Goal: Information Seeking & Learning: Learn about a topic

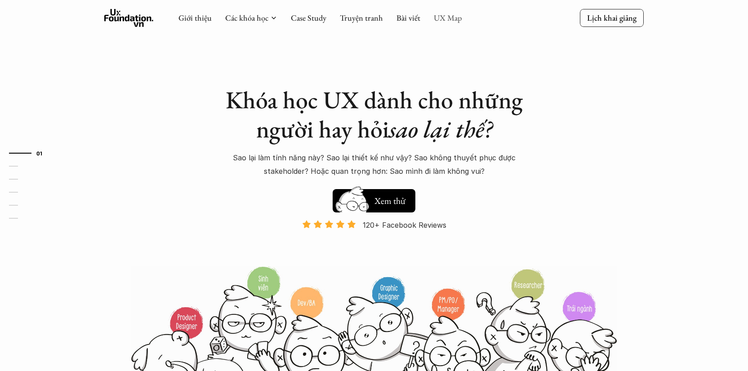
click at [454, 20] on link "UX Map" at bounding box center [448, 18] width 28 height 10
click at [446, 19] on link "UX Map" at bounding box center [448, 18] width 28 height 10
click at [443, 16] on link "UX Map" at bounding box center [448, 18] width 28 height 10
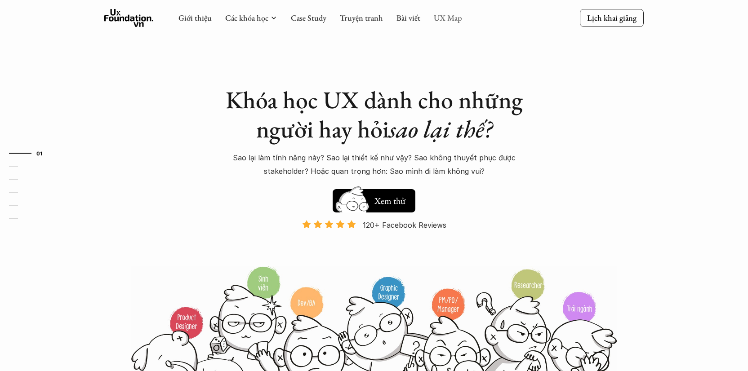
click at [443, 16] on link "UX Map" at bounding box center [448, 18] width 28 height 10
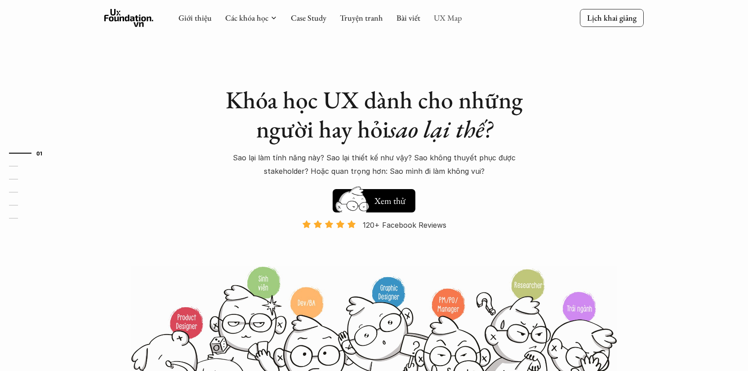
click at [443, 16] on link "UX Map" at bounding box center [448, 18] width 28 height 10
click at [445, 18] on link "UX Map" at bounding box center [448, 18] width 28 height 10
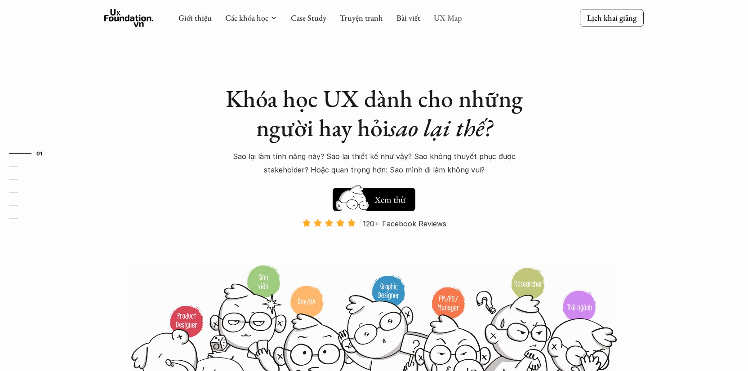
click at [445, 18] on link "UX Map" at bounding box center [448, 18] width 28 height 10
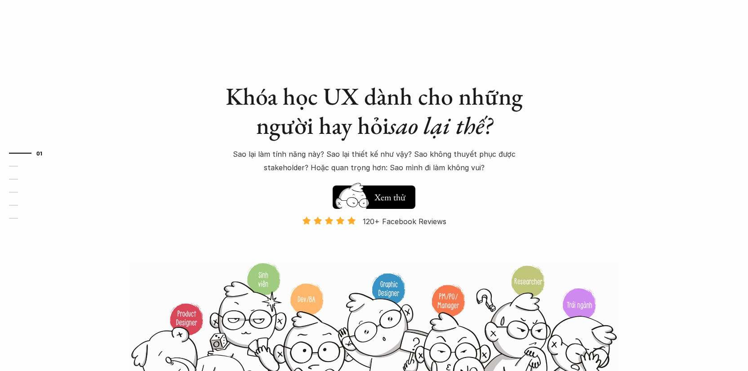
scroll to position [0, 0]
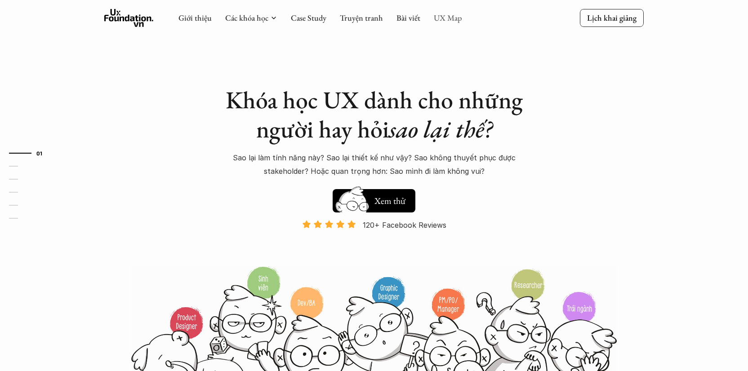
click at [460, 18] on link "UX Map" at bounding box center [448, 18] width 28 height 10
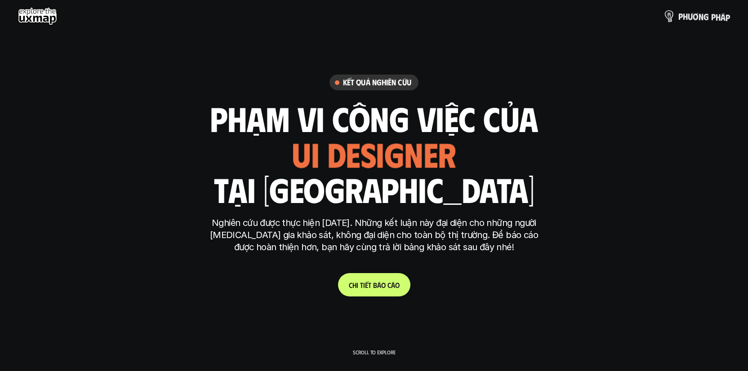
click at [687, 18] on p "p h ư ơ n g p h á p" at bounding box center [704, 16] width 52 height 10
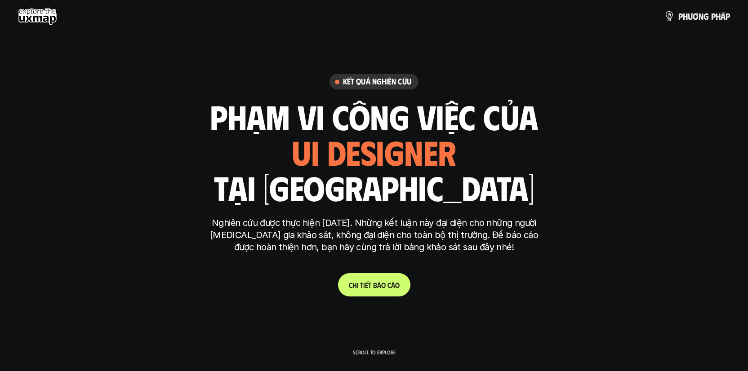
click at [699, 18] on p "p h ư ơ n g p h á p" at bounding box center [704, 16] width 52 height 10
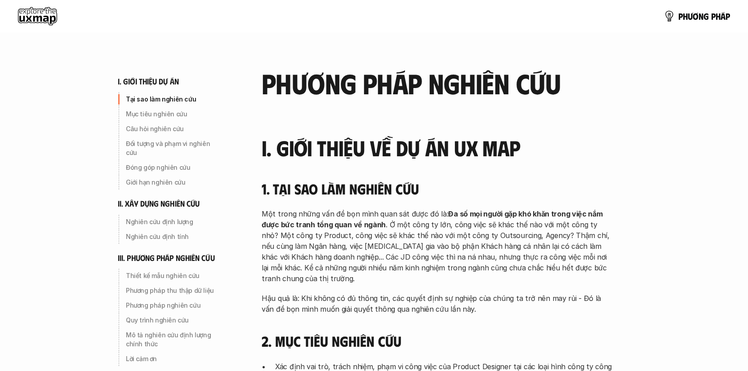
click at [24, 14] on use at bounding box center [37, 16] width 39 height 18
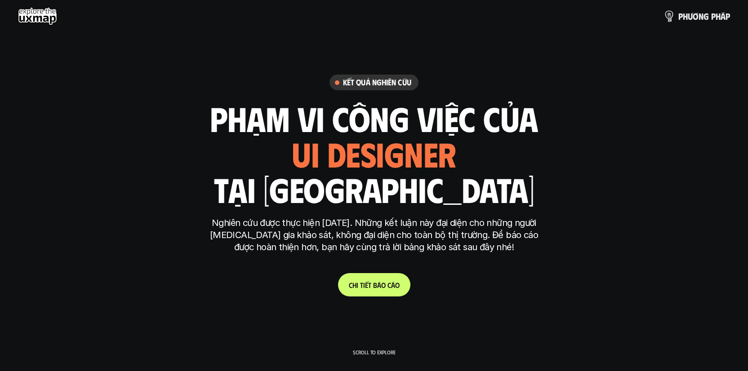
click at [697, 17] on p "p h ư ơ n g p h á p" at bounding box center [704, 16] width 52 height 10
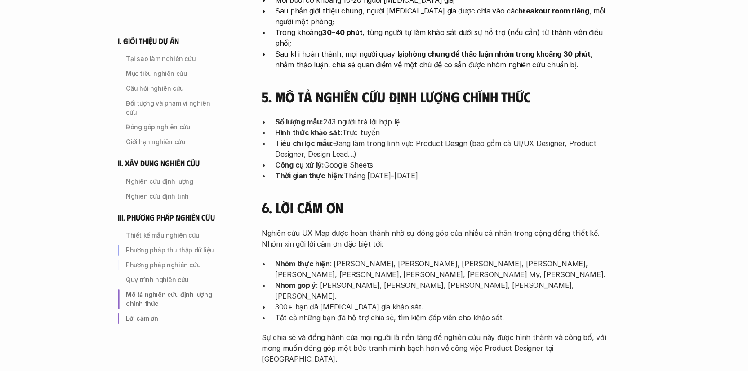
scroll to position [2938, 0]
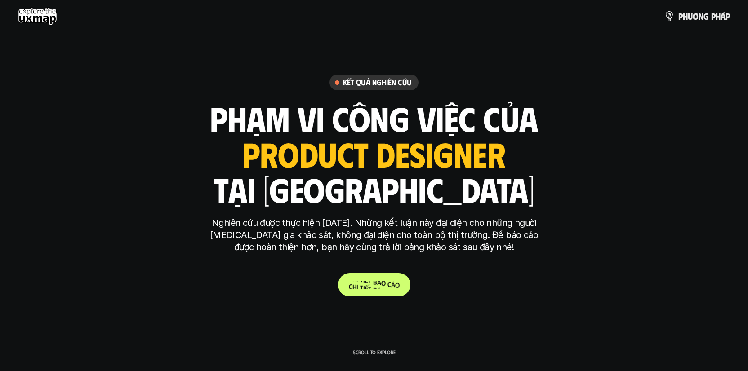
click at [360, 285] on p "C h i t i ế t b á o c á o" at bounding box center [374, 285] width 51 height 9
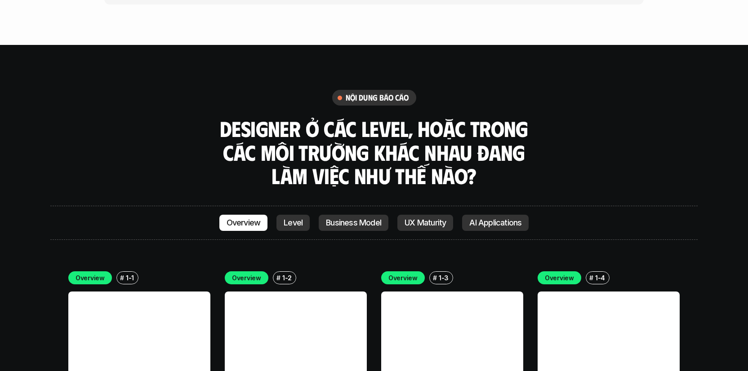
scroll to position [2413, 0]
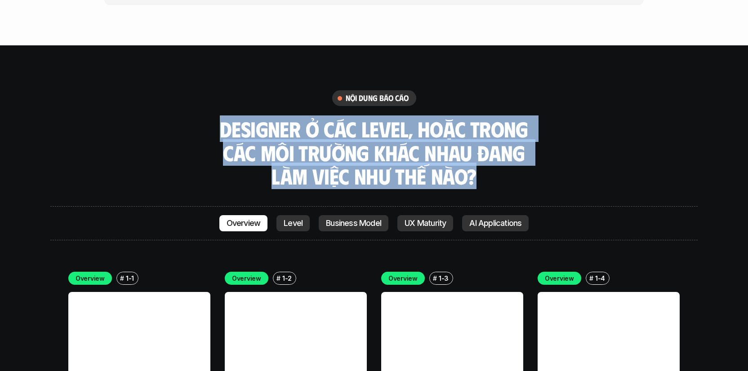
drag, startPoint x: 223, startPoint y: 76, endPoint x: 494, endPoint y: 125, distance: 275.5
click at [494, 125] on h3 "Designer ở các level, hoặc trong các môi trường khác nhau đang làm việc như thế…" at bounding box center [374, 152] width 315 height 71
click at [340, 117] on h3 "Designer ở các level, hoặc trong các môi trường khác nhau đang làm việc như thế…" at bounding box center [374, 152] width 315 height 71
drag, startPoint x: 224, startPoint y: 71, endPoint x: 491, endPoint y: 118, distance: 270.2
click at [491, 118] on h3 "Designer ở các level, hoặc trong các môi trường khác nhau đang làm việc như thế…" at bounding box center [374, 152] width 315 height 71
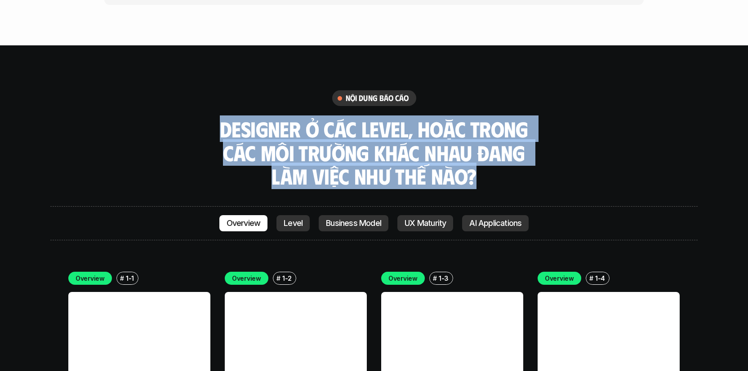
scroll to position [2407, 0]
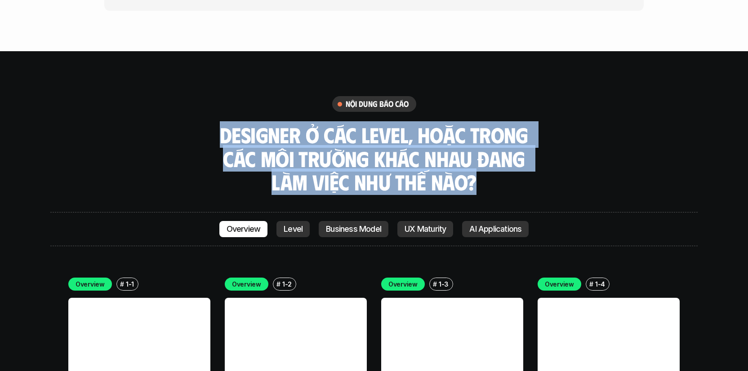
click at [393, 123] on h3 "Designer ở các level, hoặc trong các môi trường khác nhau đang làm việc như thế…" at bounding box center [374, 158] width 315 height 71
drag, startPoint x: 223, startPoint y: 77, endPoint x: 407, endPoint y: 99, distance: 185.7
click at [478, 126] on h3 "Designer ở các level, hoặc trong các môi trường khác nhau đang làm việc như thế…" at bounding box center [374, 158] width 315 height 71
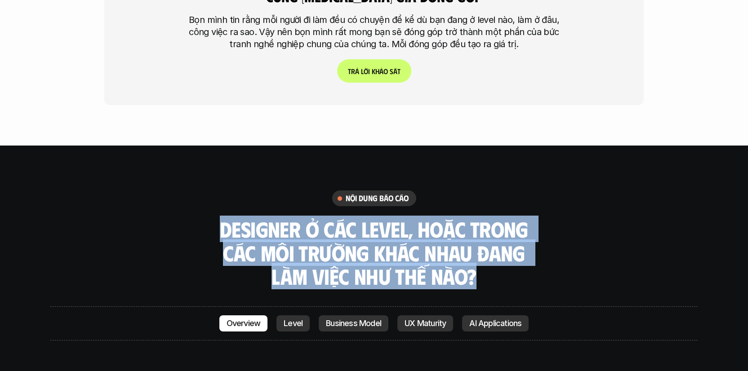
scroll to position [2333, 0]
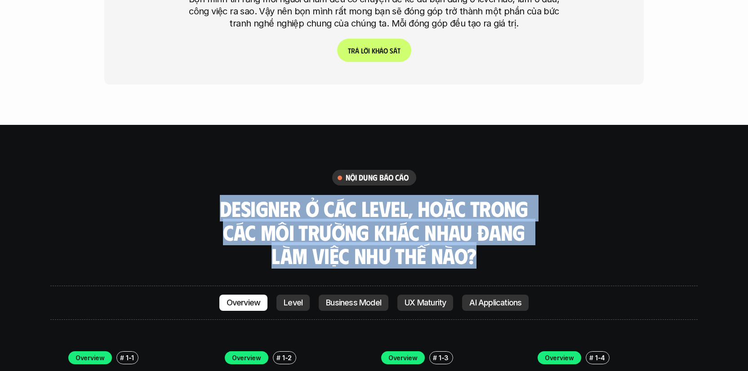
click at [180, 170] on div "nội dung báo cáo Designer ở các level, hoặc trong các môi trường khác nhau đang…" at bounding box center [373, 219] width 647 height 98
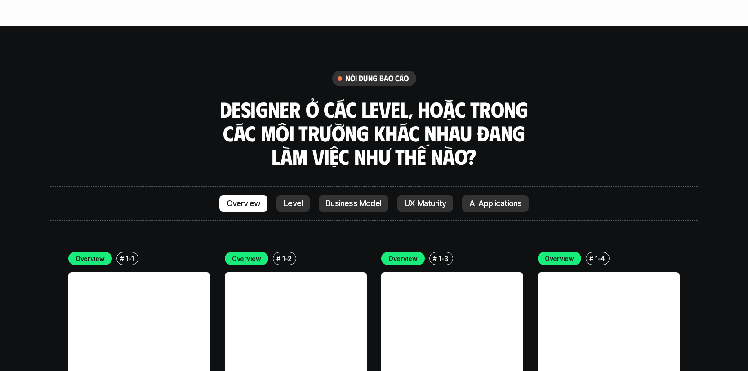
scroll to position [2438, 0]
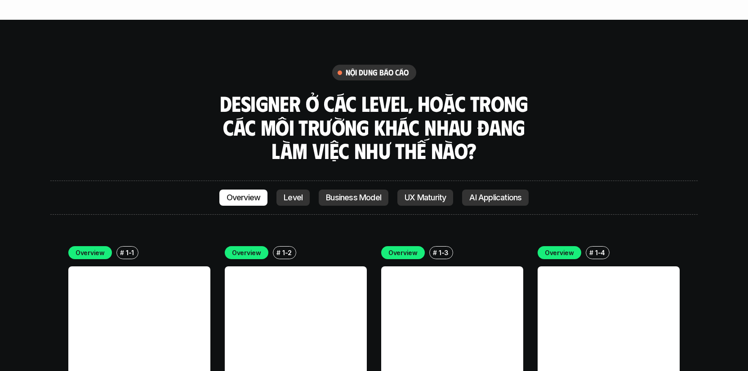
click at [291, 193] on p "Level" at bounding box center [293, 197] width 19 height 9
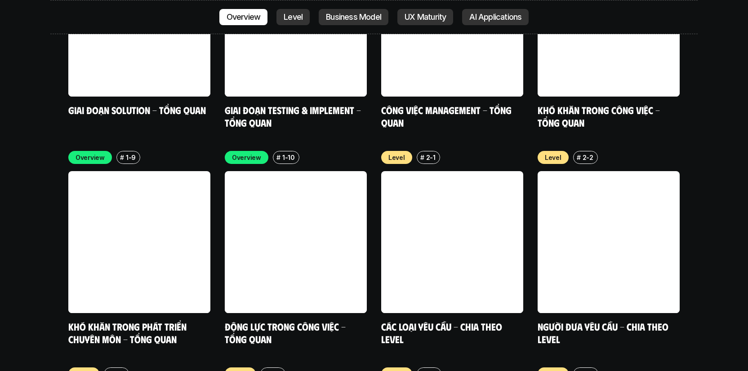
scroll to position [3012, 0]
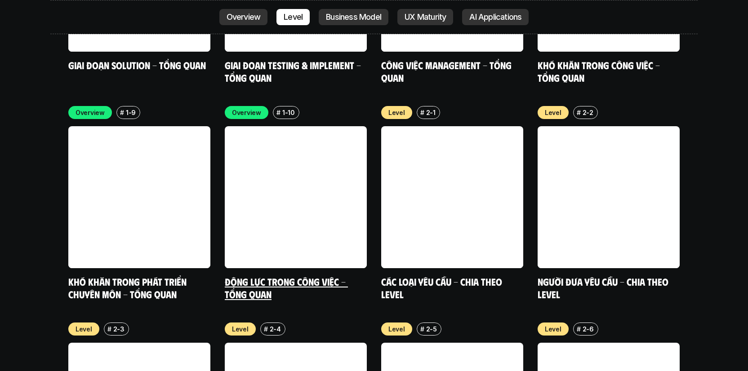
click at [296, 137] on link at bounding box center [296, 197] width 142 height 142
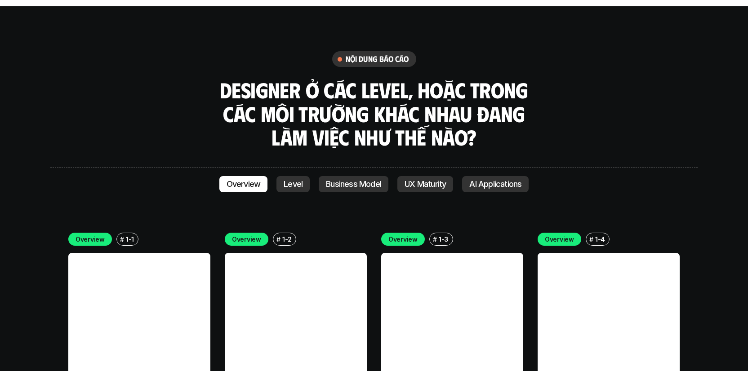
scroll to position [2450, 0]
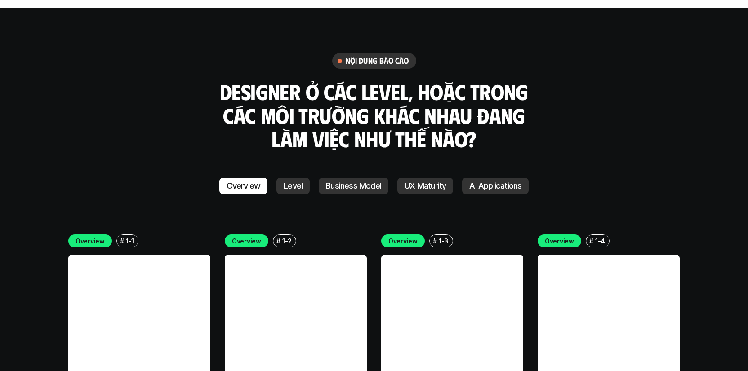
click at [292, 182] on p "Level" at bounding box center [293, 186] width 19 height 9
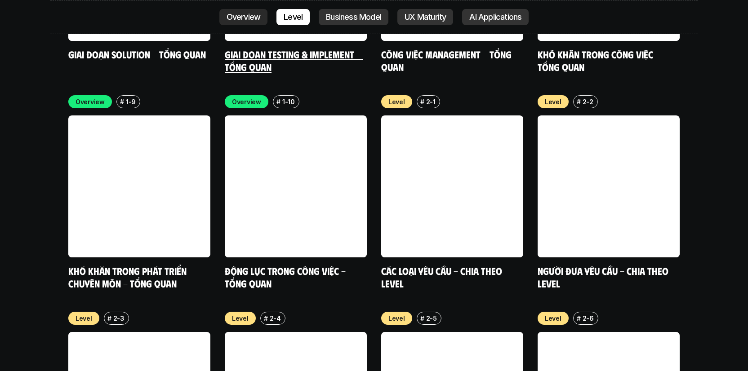
scroll to position [3024, 0]
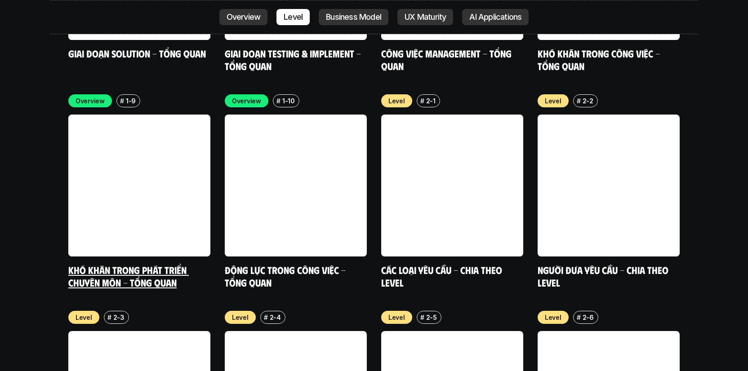
click at [121, 134] on link at bounding box center [139, 186] width 142 height 142
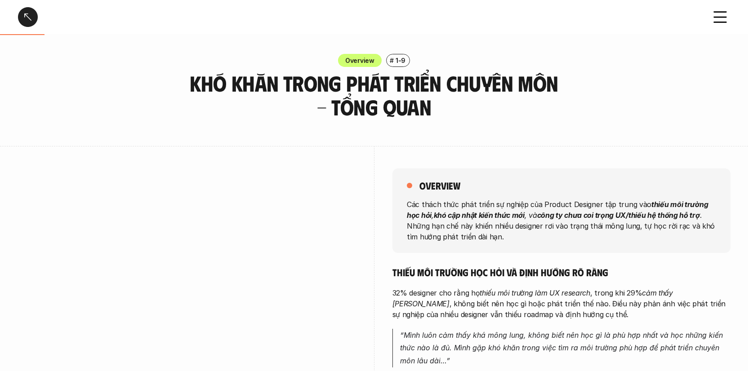
click at [22, 9] on div at bounding box center [28, 17] width 20 height 20
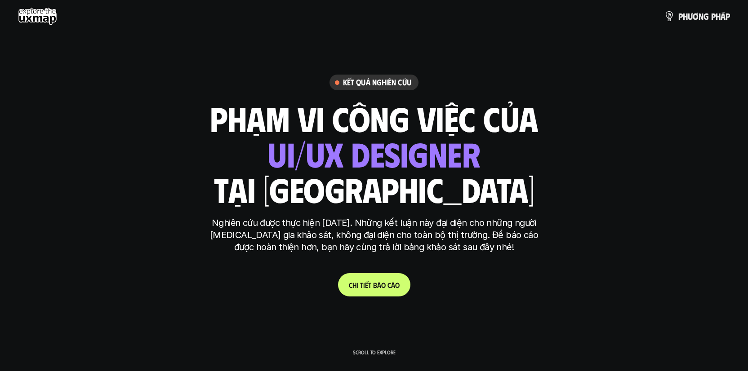
click at [36, 10] on use at bounding box center [37, 16] width 39 height 18
click at [709, 13] on p "p h ư ơ n g p h á p" at bounding box center [704, 16] width 52 height 10
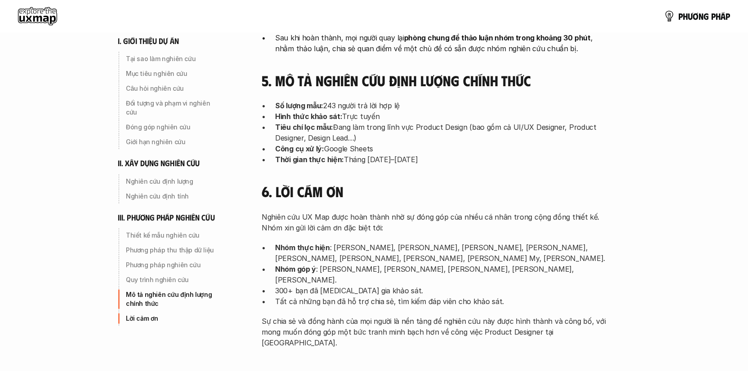
scroll to position [2833, 0]
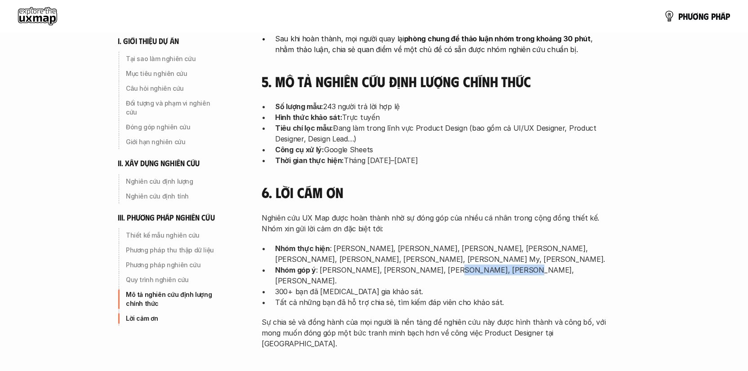
drag, startPoint x: 442, startPoint y: 196, endPoint x: 509, endPoint y: 199, distance: 66.6
click at [509, 265] on p "Nhóm góp ý : [PERSON_NAME], [PERSON_NAME], [PERSON_NAME], [PERSON_NAME], [PERSO…" at bounding box center [443, 276] width 337 height 22
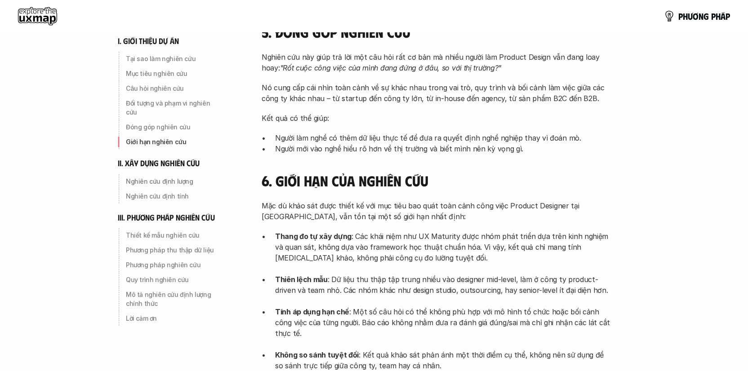
scroll to position [0, 0]
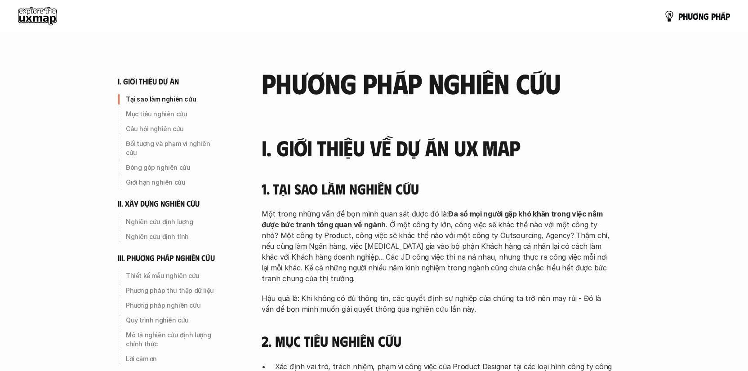
click at [38, 20] on use at bounding box center [37, 16] width 39 height 18
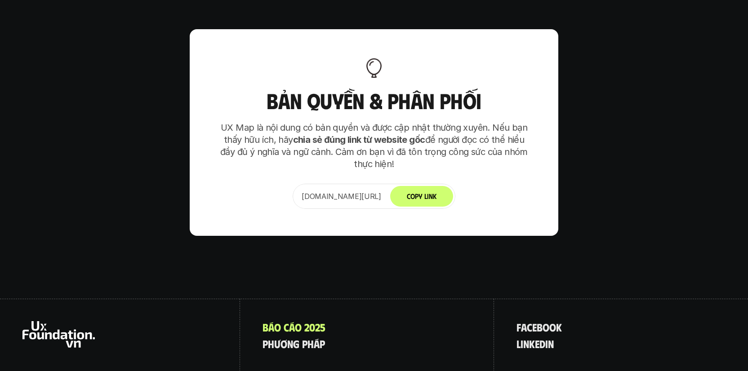
scroll to position [5646, 0]
